Goal: Navigation & Orientation: Go to known website

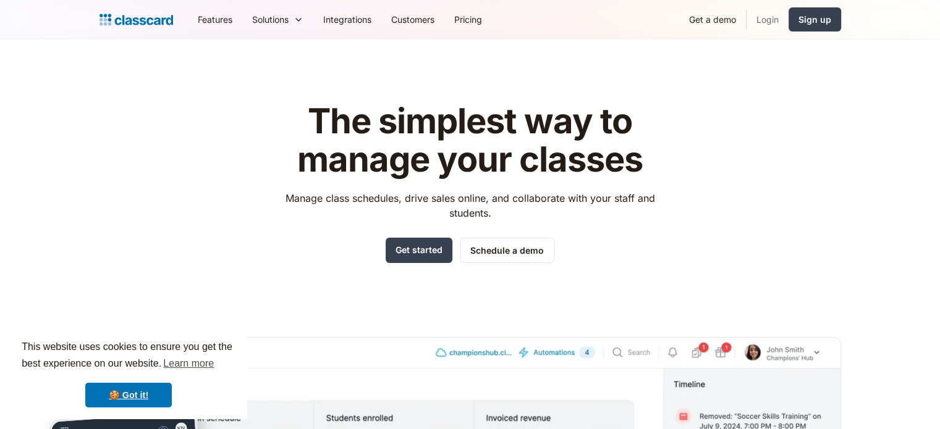
click at [766, 22] on link "Login" at bounding box center [768, 20] width 42 height 28
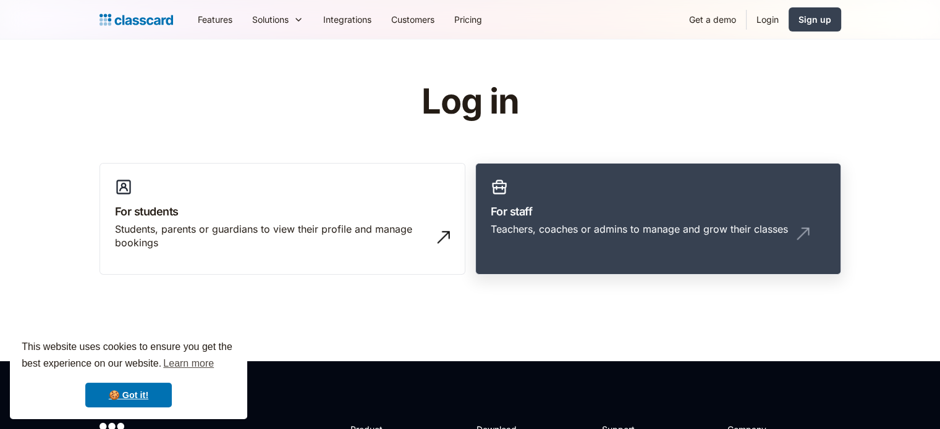
click at [586, 214] on h3 "For staff" at bounding box center [658, 211] width 335 height 17
